Goal: Information Seeking & Learning: Check status

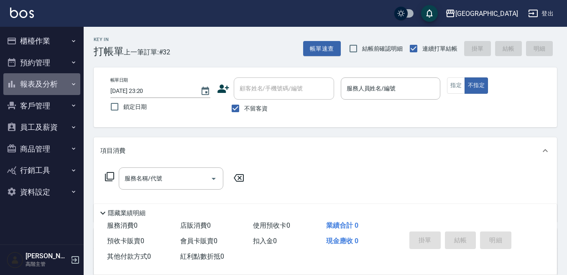
click at [67, 81] on button "報表及分析" at bounding box center [41, 84] width 77 height 22
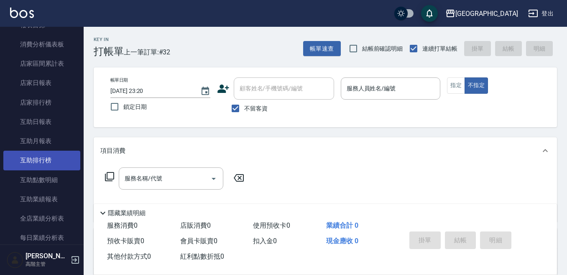
scroll to position [84, 0]
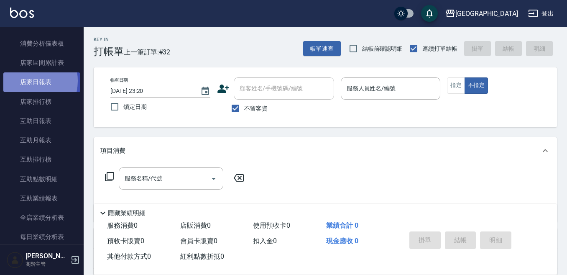
click at [24, 81] on link "店家日報表" at bounding box center [41, 81] width 77 height 19
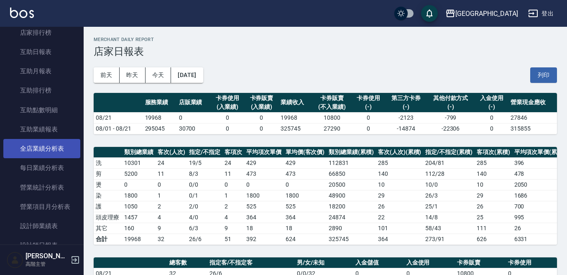
scroll to position [167, 0]
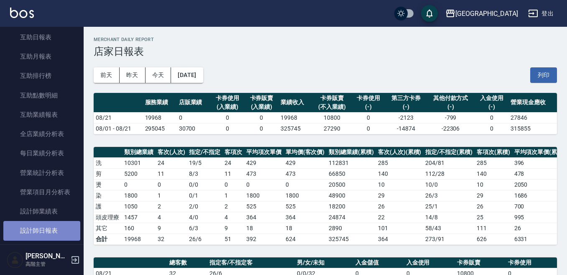
click at [49, 227] on link "設計師日報表" at bounding box center [41, 230] width 77 height 19
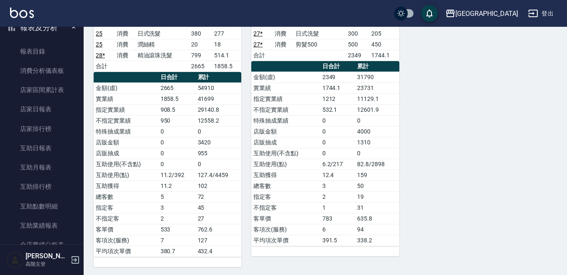
scroll to position [42, 0]
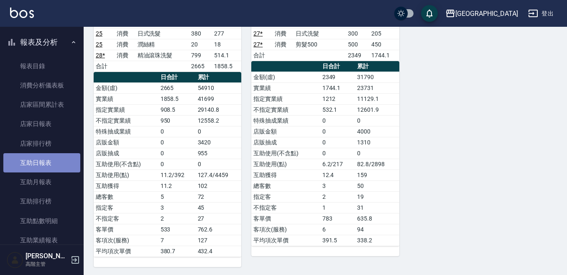
click at [61, 156] on link "互助日報表" at bounding box center [41, 162] width 77 height 19
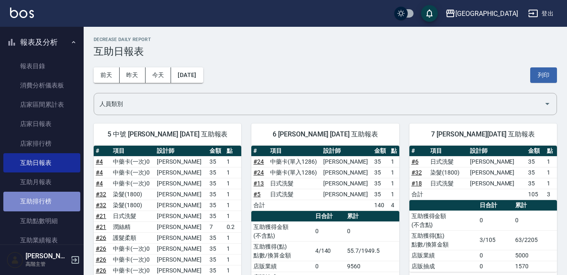
click at [50, 204] on link "互助排行榜" at bounding box center [41, 200] width 77 height 19
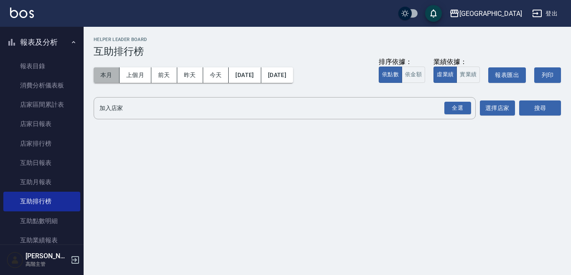
click at [113, 74] on button "本月" at bounding box center [107, 74] width 26 height 15
click at [495, 109] on button "選擇店家" at bounding box center [497, 107] width 35 height 15
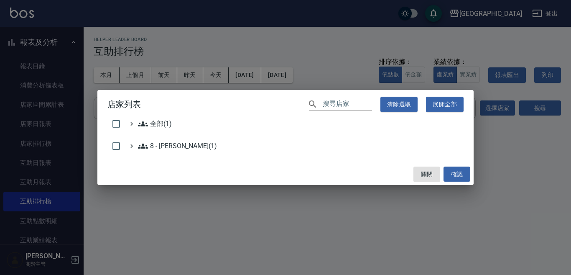
click at [536, 145] on div "店家列表 ​ 清除選取 展開全部 全部(1) 8 - 林秀娥(1) 關閉 確認" at bounding box center [285, 137] width 571 height 275
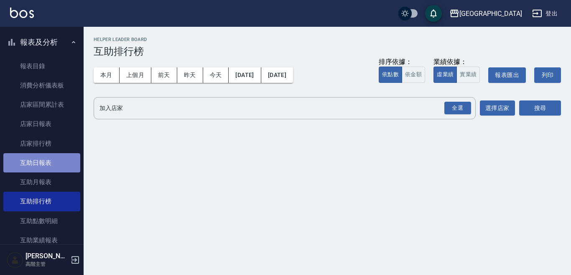
click at [52, 164] on link "互助日報表" at bounding box center [41, 162] width 77 height 19
